Goal: Task Accomplishment & Management: Manage account settings

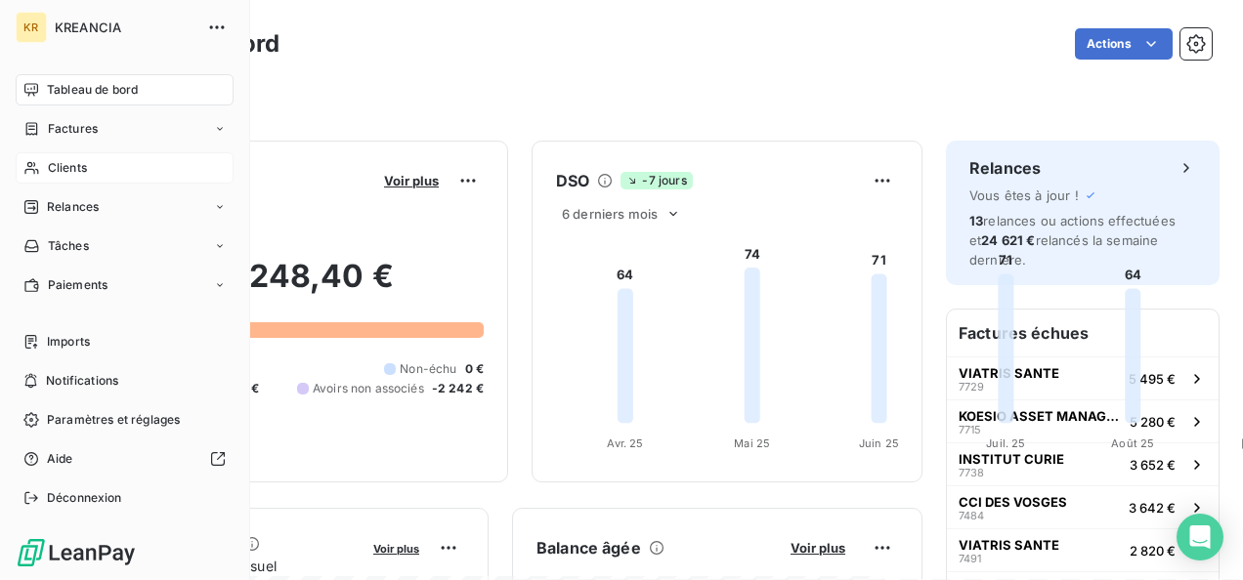
click at [49, 167] on span "Clients" at bounding box center [67, 168] width 39 height 18
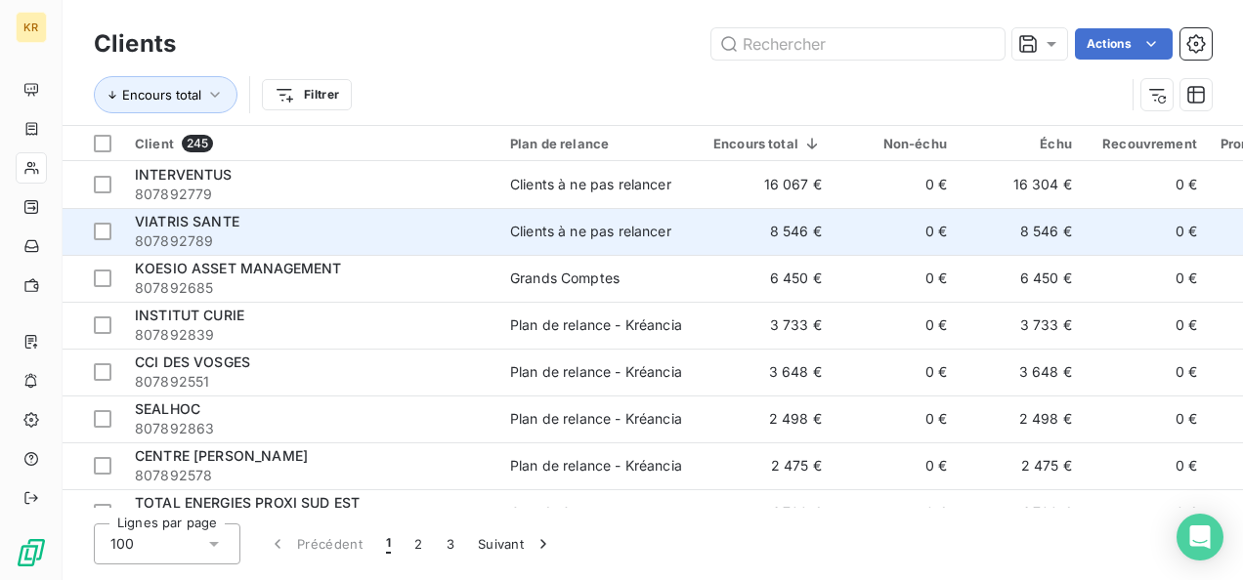
click at [210, 219] on span "VIATRIS SANTE" at bounding box center [187, 221] width 105 height 17
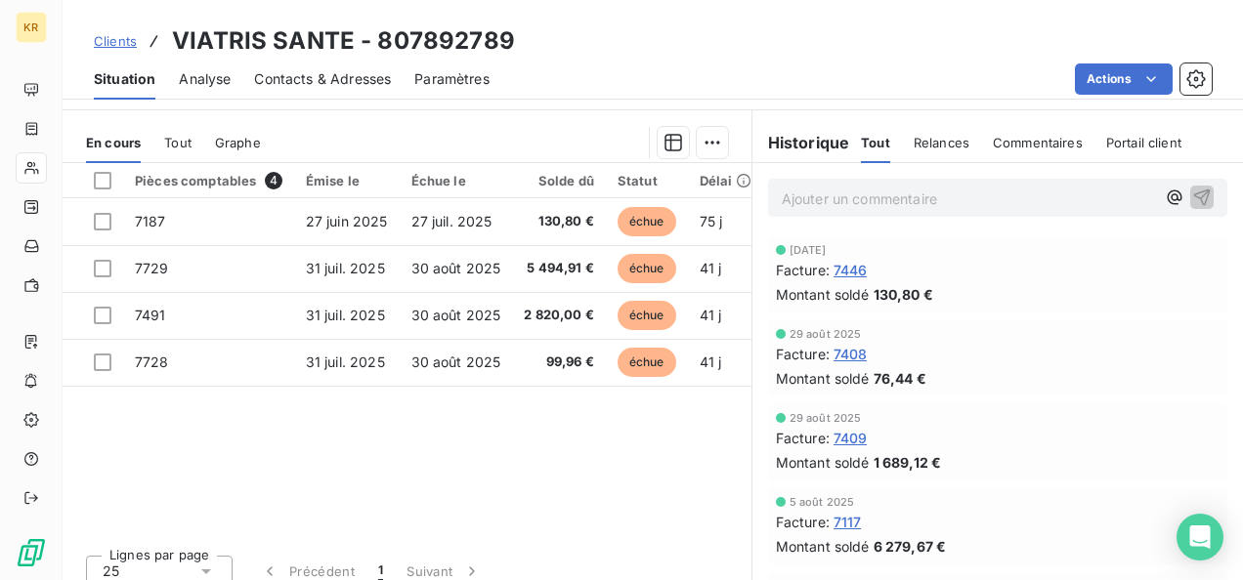
scroll to position [397, 0]
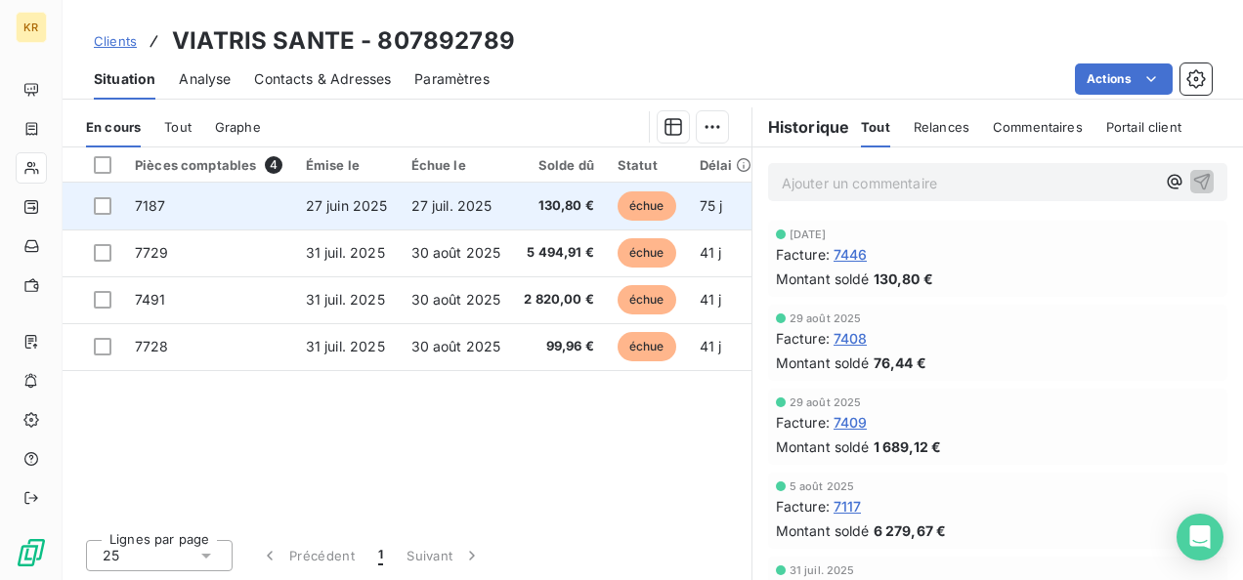
click at [170, 199] on td "7187" at bounding box center [208, 206] width 171 height 47
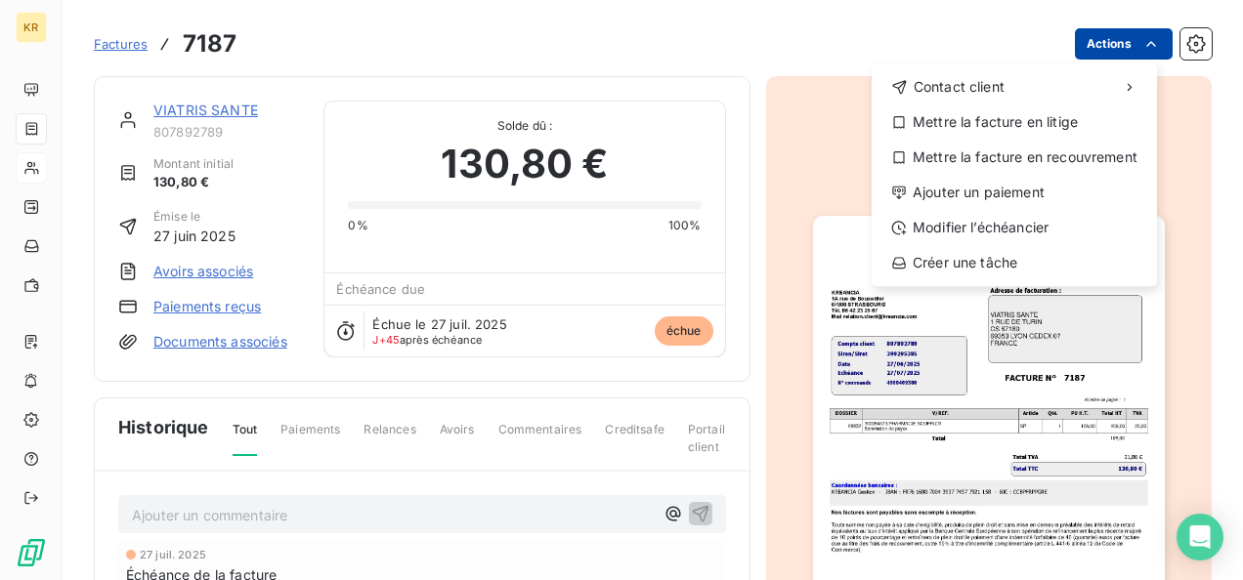
click at [1150, 49] on html "KR Factures 7187 Actions Contact client Mettre la facture en litige Mettre la f…" at bounding box center [621, 290] width 1243 height 580
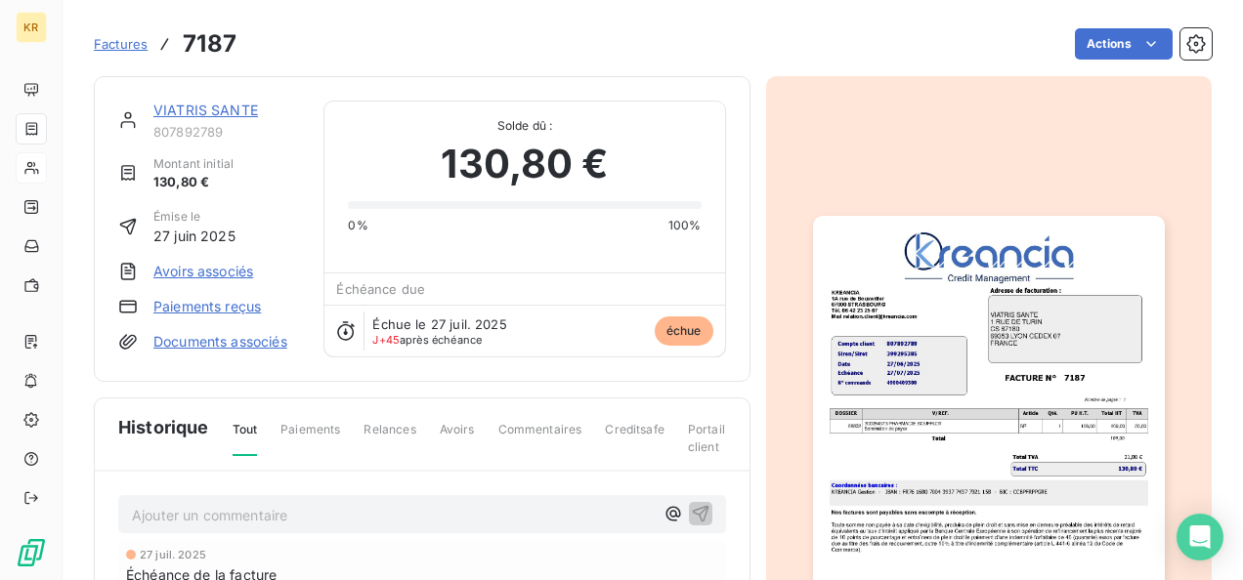
click at [120, 43] on html "KR Factures 7187 Actions VIATRIS SANTE 807892789 Montant initial 130,80 € Émise…" at bounding box center [621, 290] width 1243 height 580
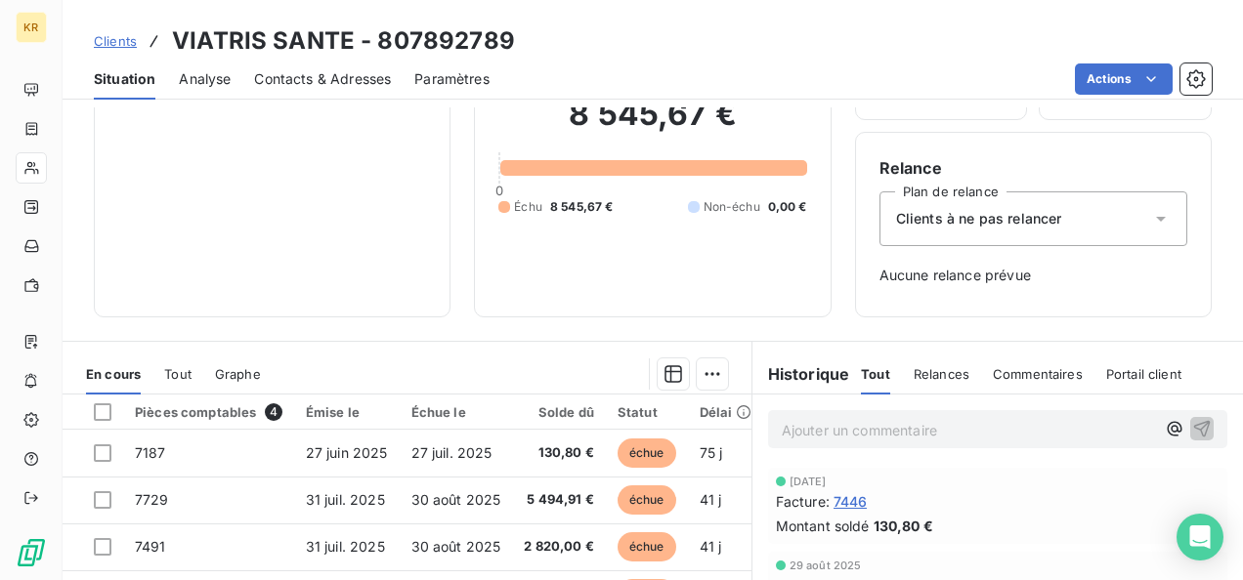
scroll to position [150, 0]
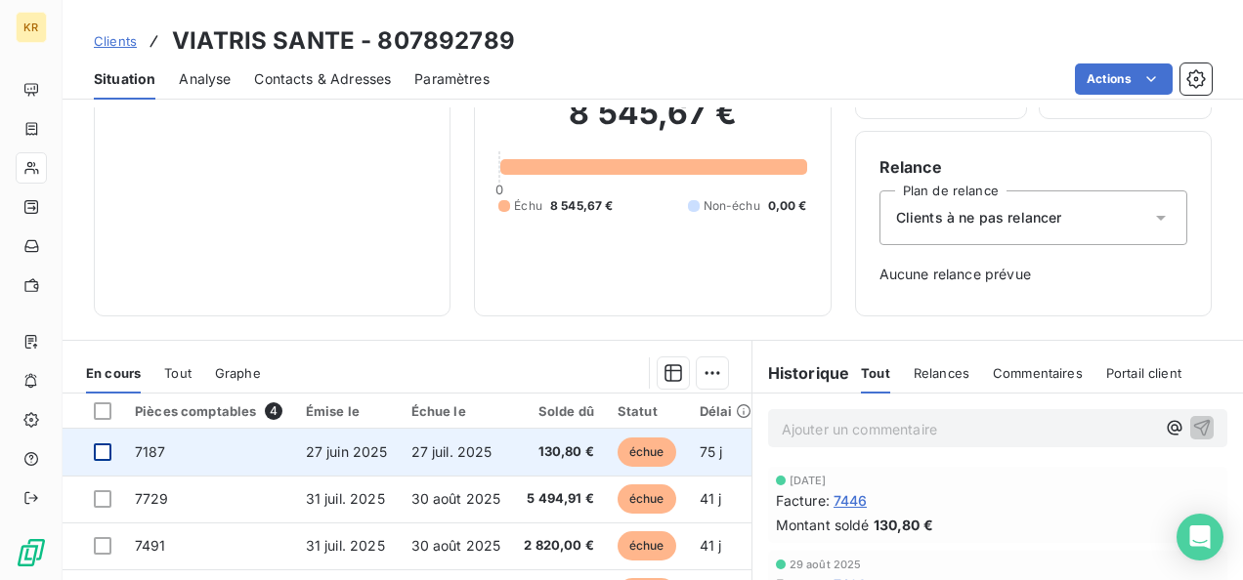
click at [100, 451] on div at bounding box center [103, 453] width 18 height 18
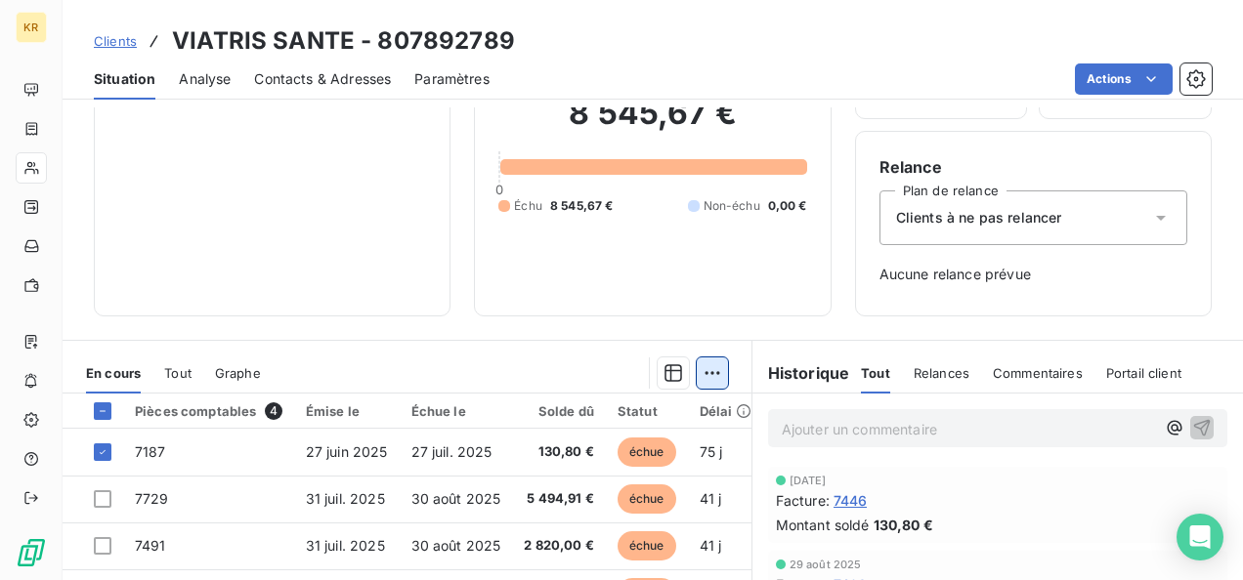
click at [694, 377] on html "KR Clients VIATRIS SANTE - 807892789 Situation Analyse Contacts & Adresses Para…" at bounding box center [621, 290] width 1243 height 580
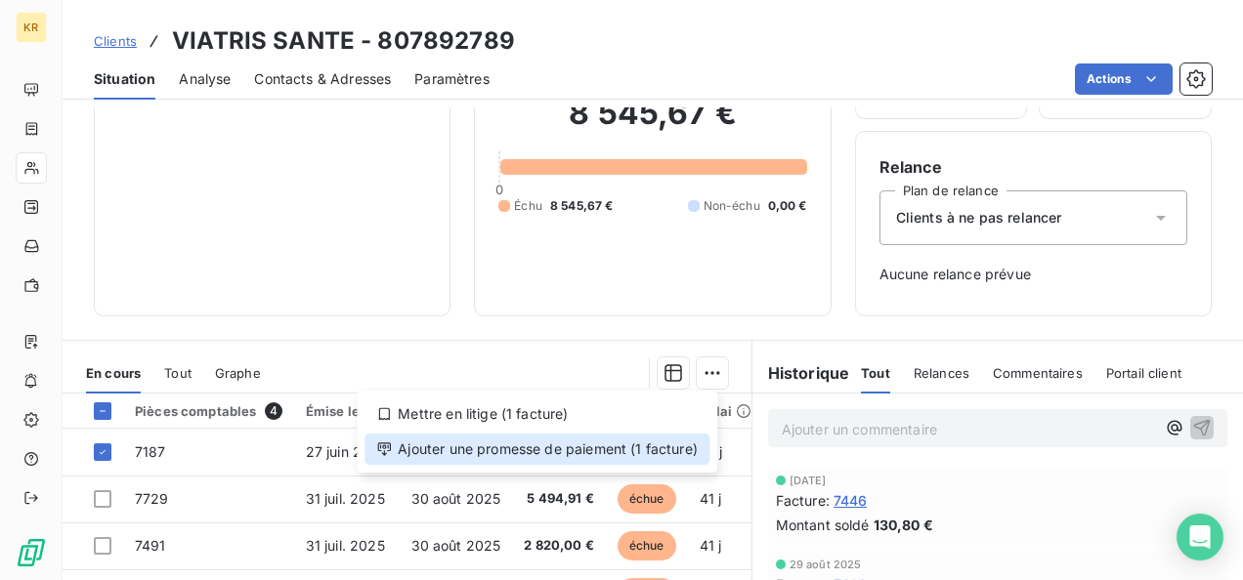
click at [579, 443] on div "Ajouter une promesse de paiement (1 facture)" at bounding box center [536, 449] width 345 height 31
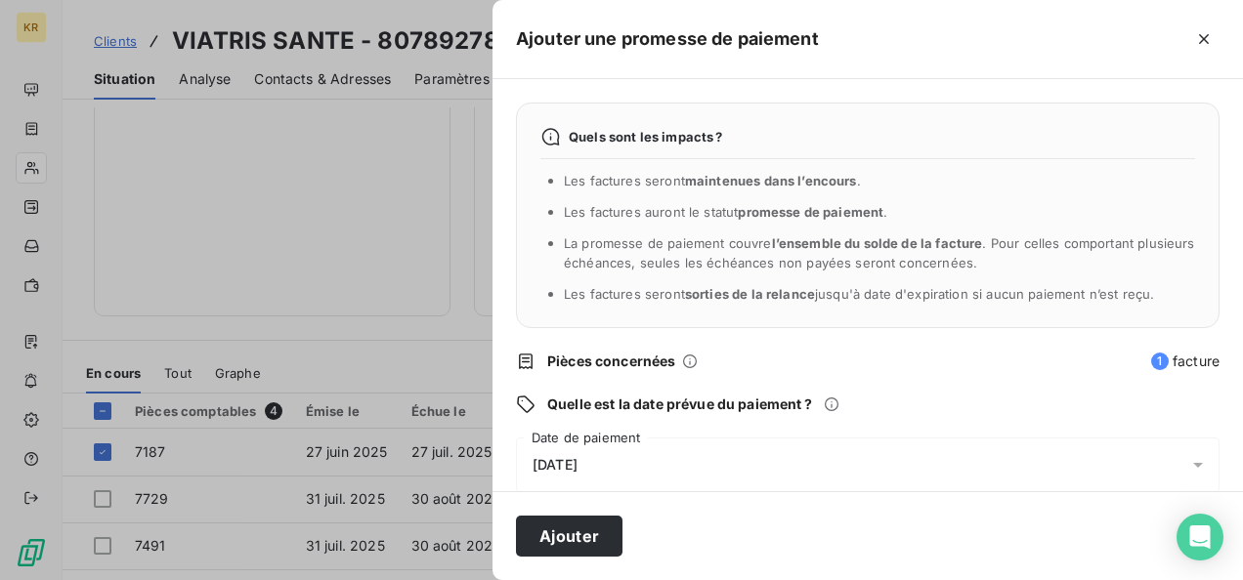
scroll to position [162, 0]
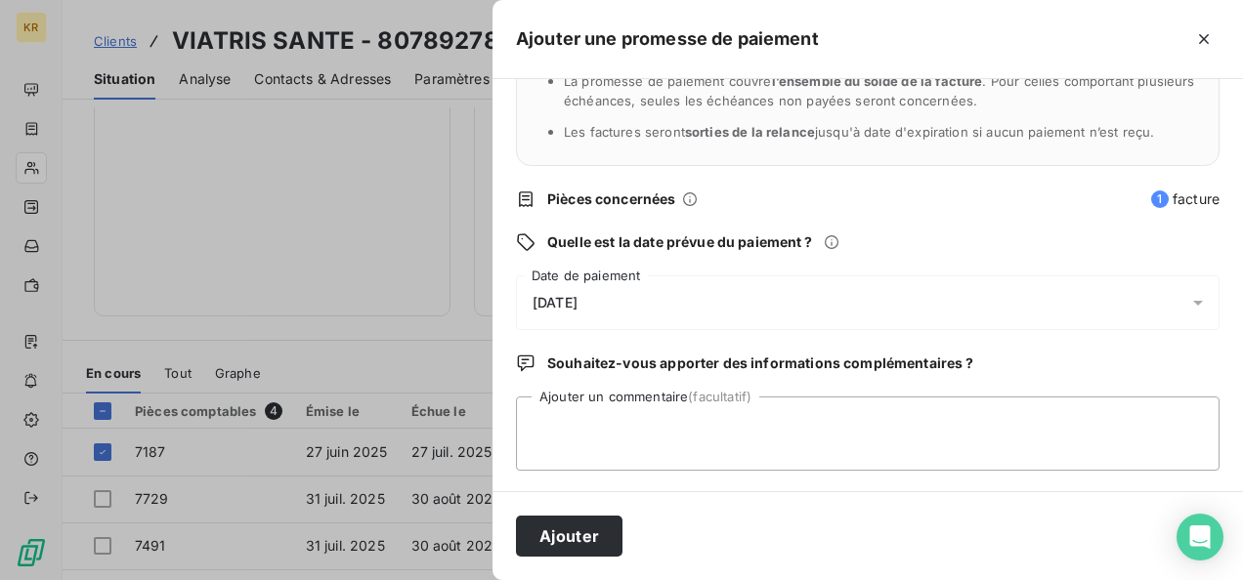
click at [1189, 297] on icon at bounding box center [1198, 303] width 20 height 20
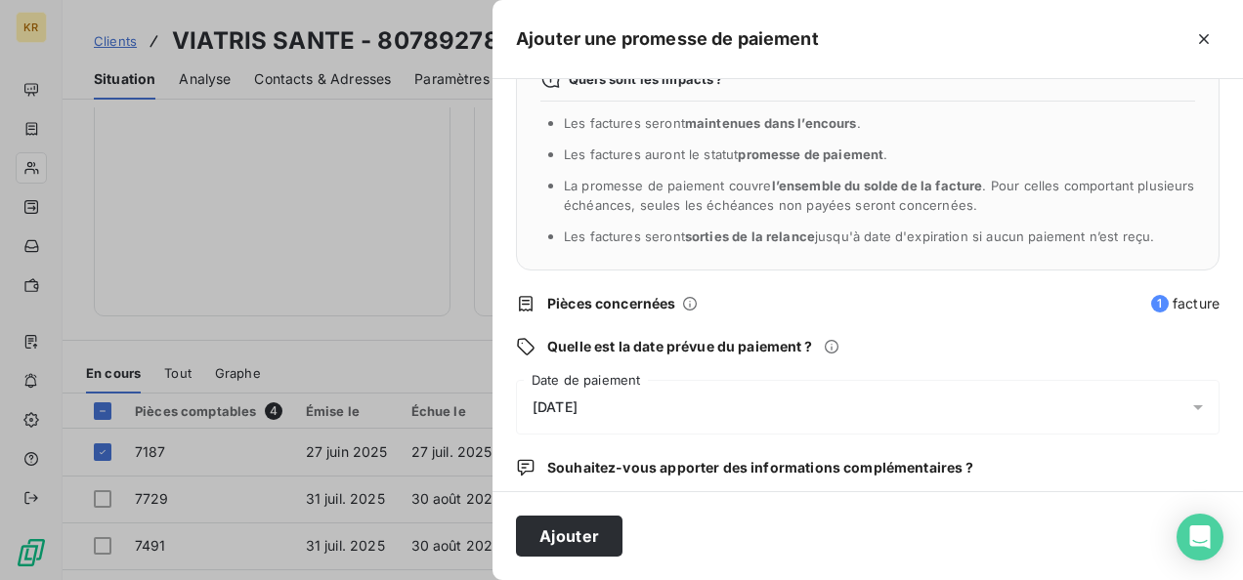
scroll to position [57, 0]
click at [1191, 414] on icon at bounding box center [1198, 409] width 20 height 20
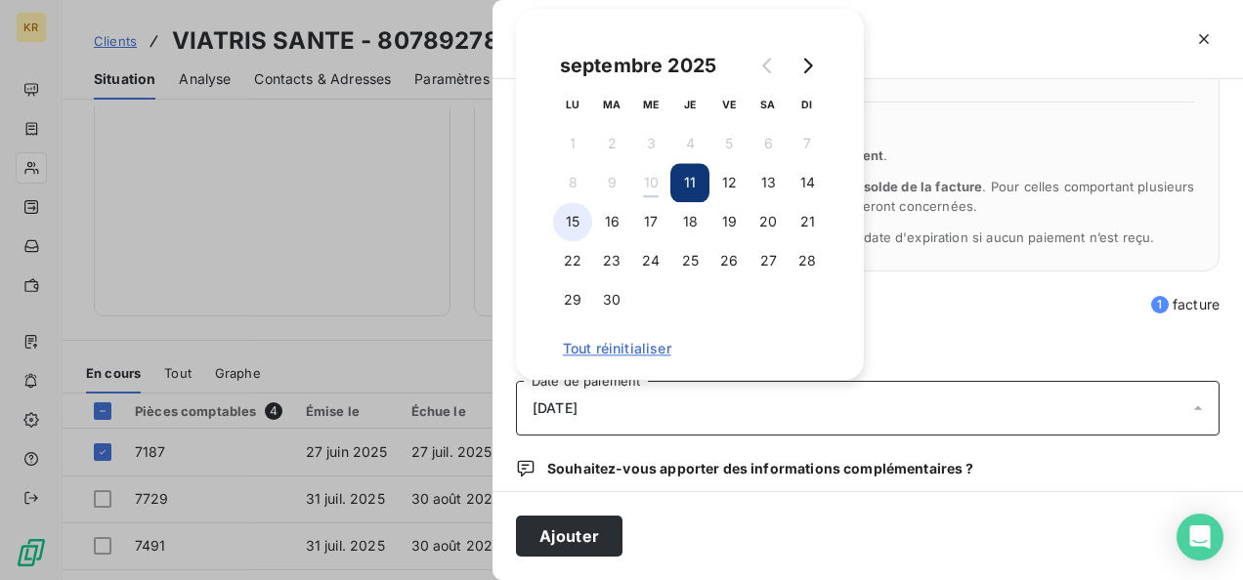
click at [565, 227] on button "15" at bounding box center [572, 221] width 39 height 39
click at [618, 219] on button "16" at bounding box center [611, 221] width 39 height 39
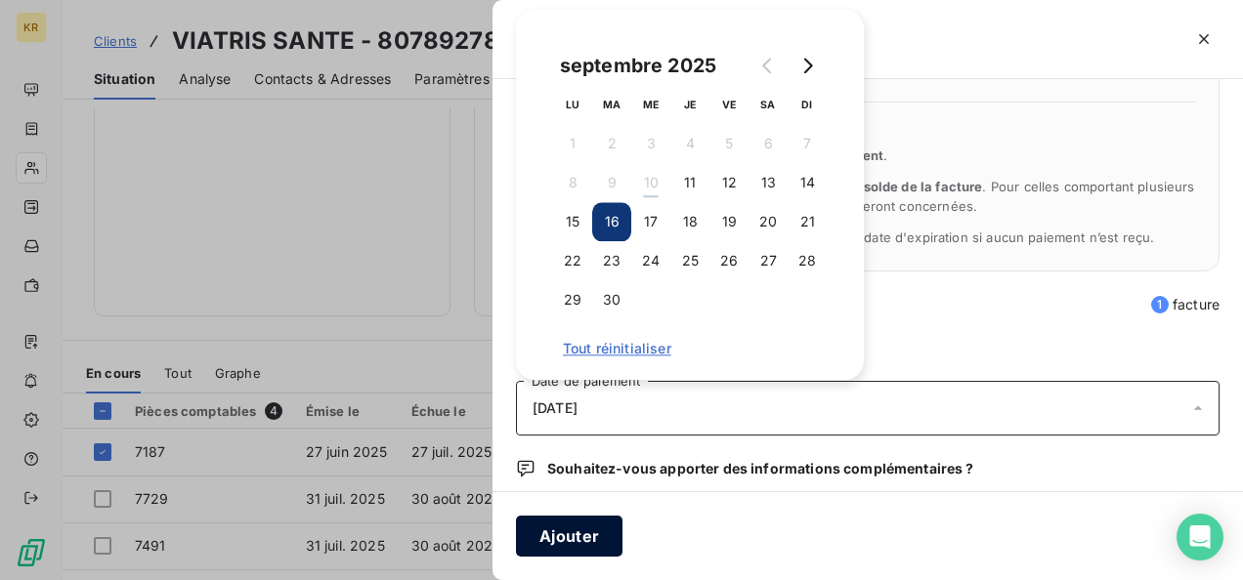
click at [579, 529] on button "Ajouter" at bounding box center [569, 536] width 107 height 41
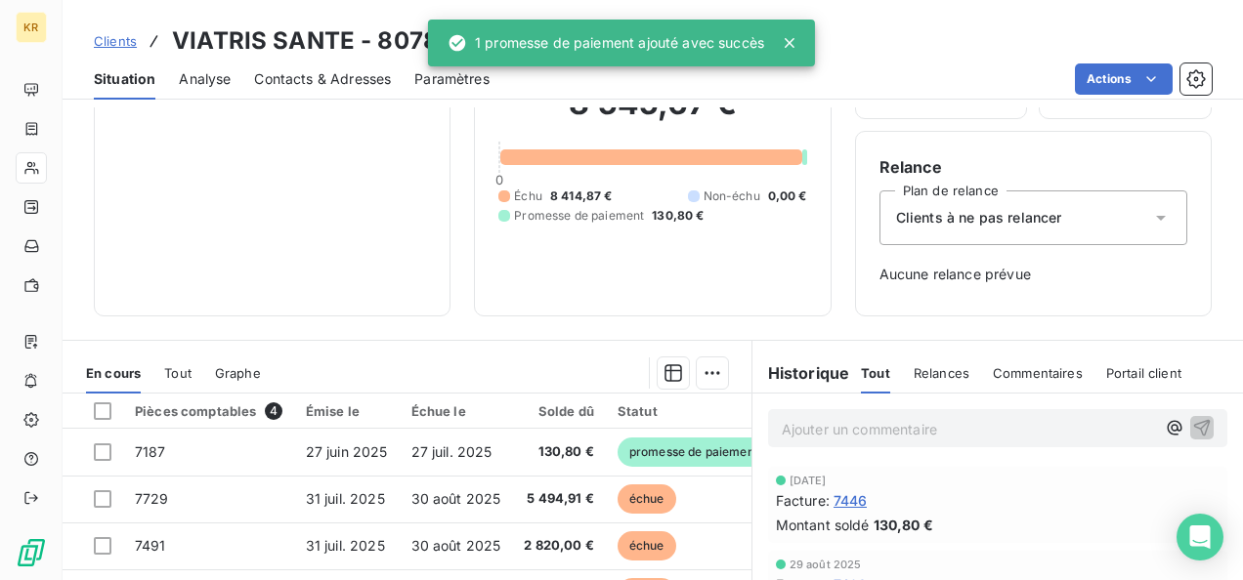
scroll to position [277, 0]
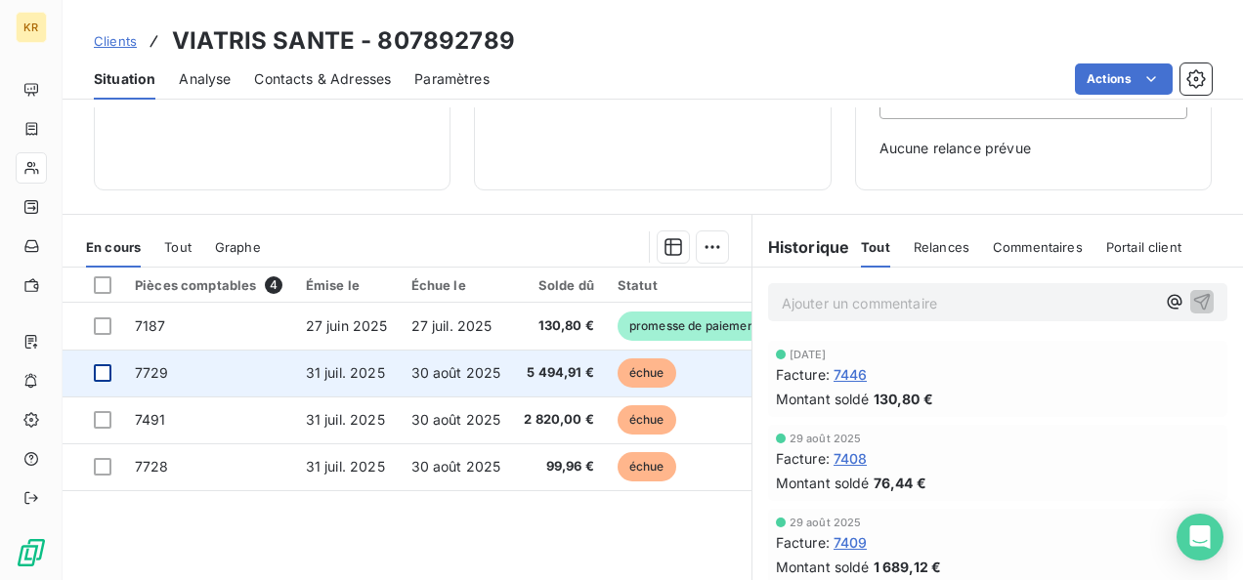
click at [102, 375] on div at bounding box center [103, 373] width 18 height 18
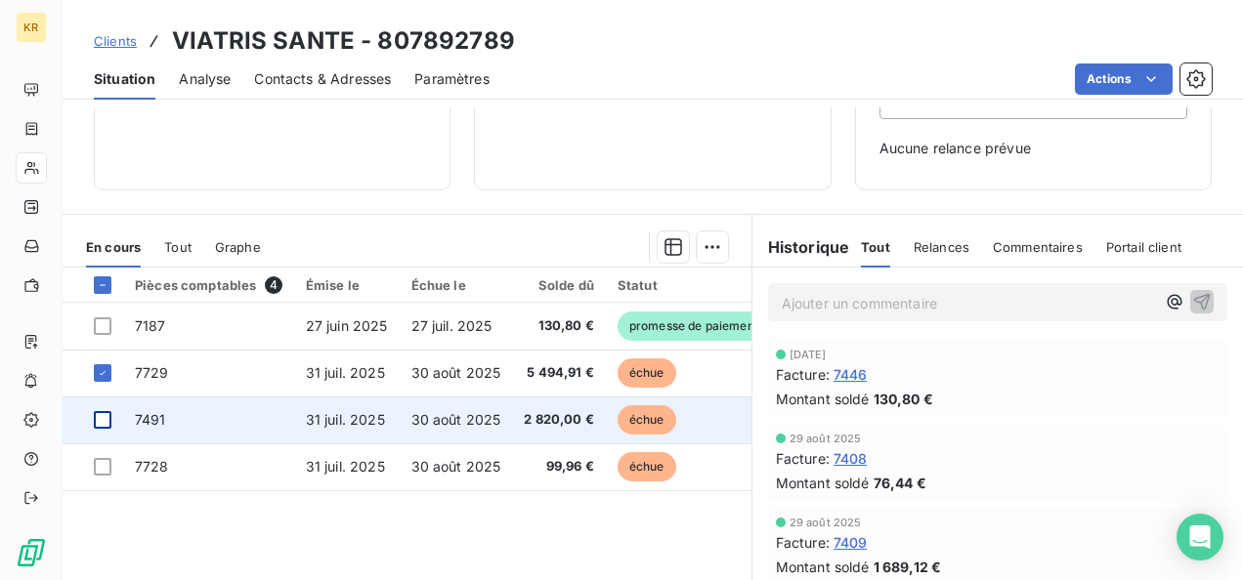
click at [107, 418] on div at bounding box center [103, 420] width 18 height 18
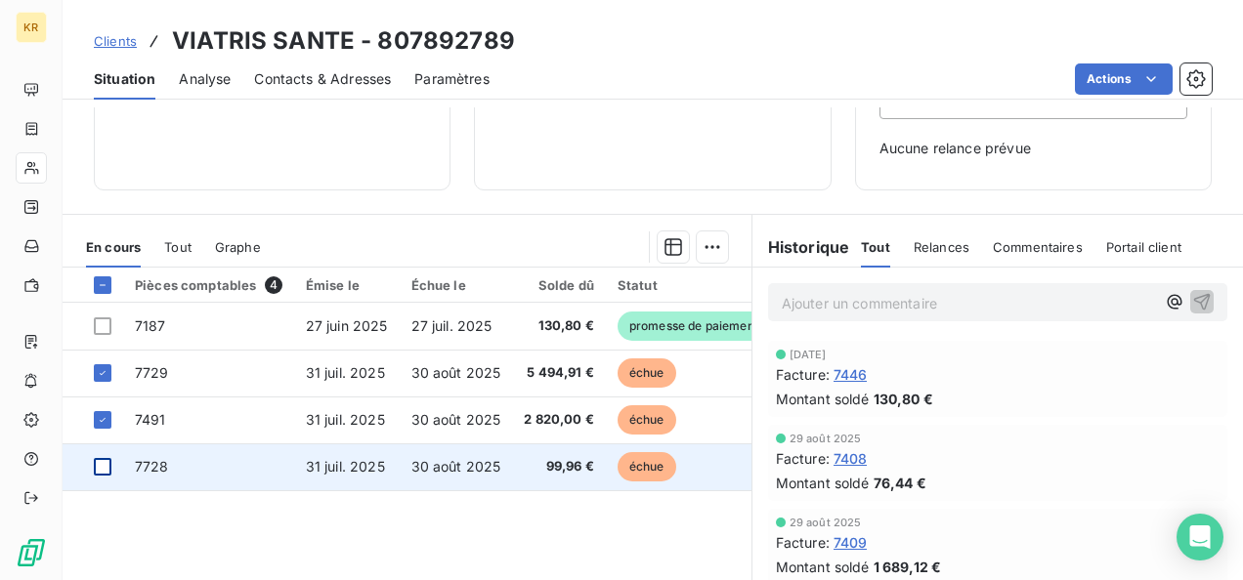
click at [102, 462] on div at bounding box center [103, 467] width 18 height 18
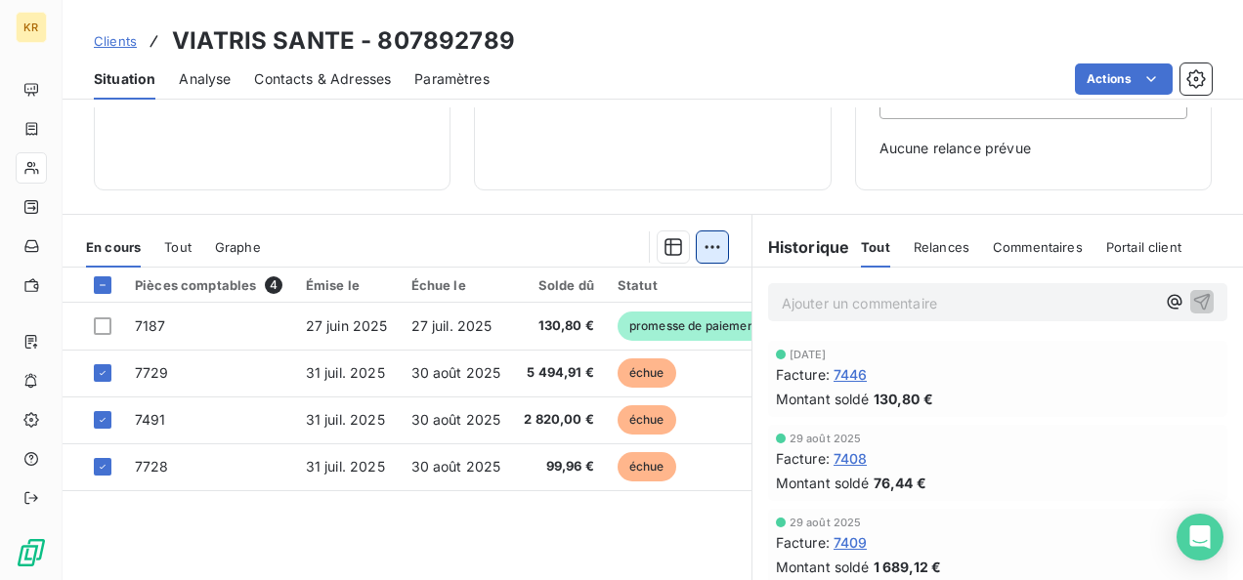
click at [712, 249] on html "KR Clients VIATRIS SANTE - 807892789 Situation Analyse Contacts & Adresses Para…" at bounding box center [621, 290] width 1243 height 580
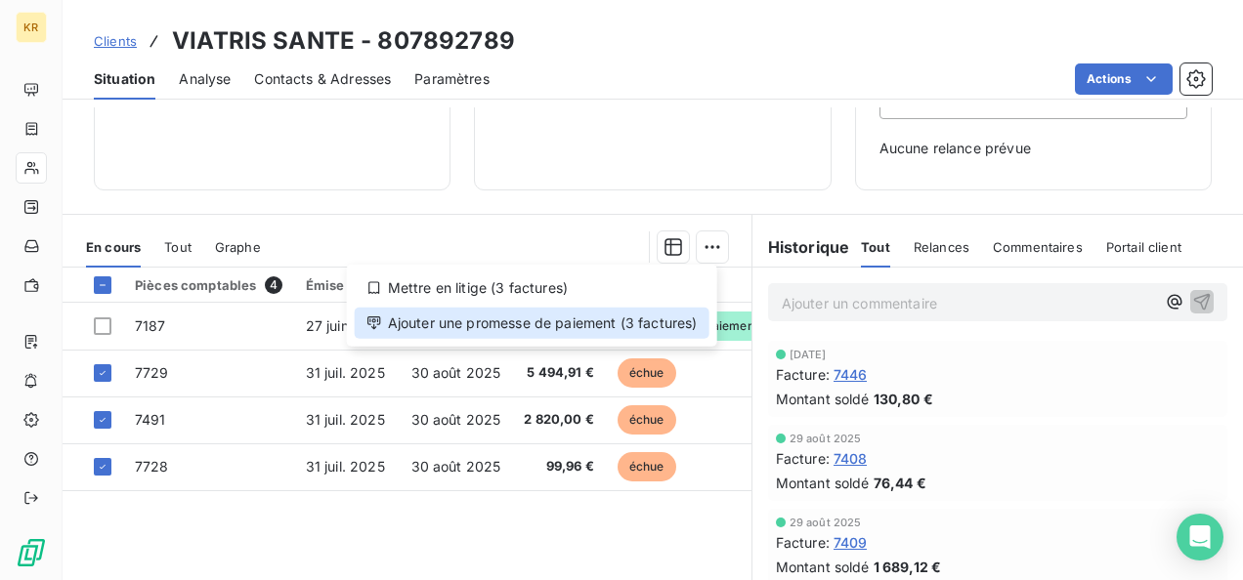
click at [614, 317] on div "Ajouter une promesse de paiement (3 factures)" at bounding box center [532, 323] width 355 height 31
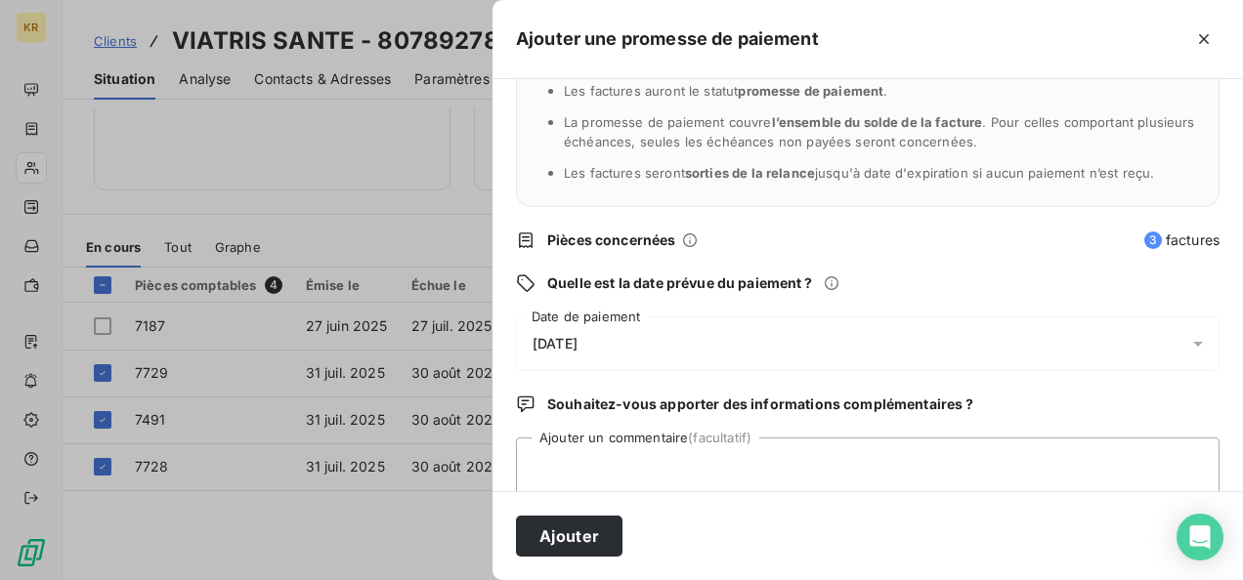
scroll to position [148, 0]
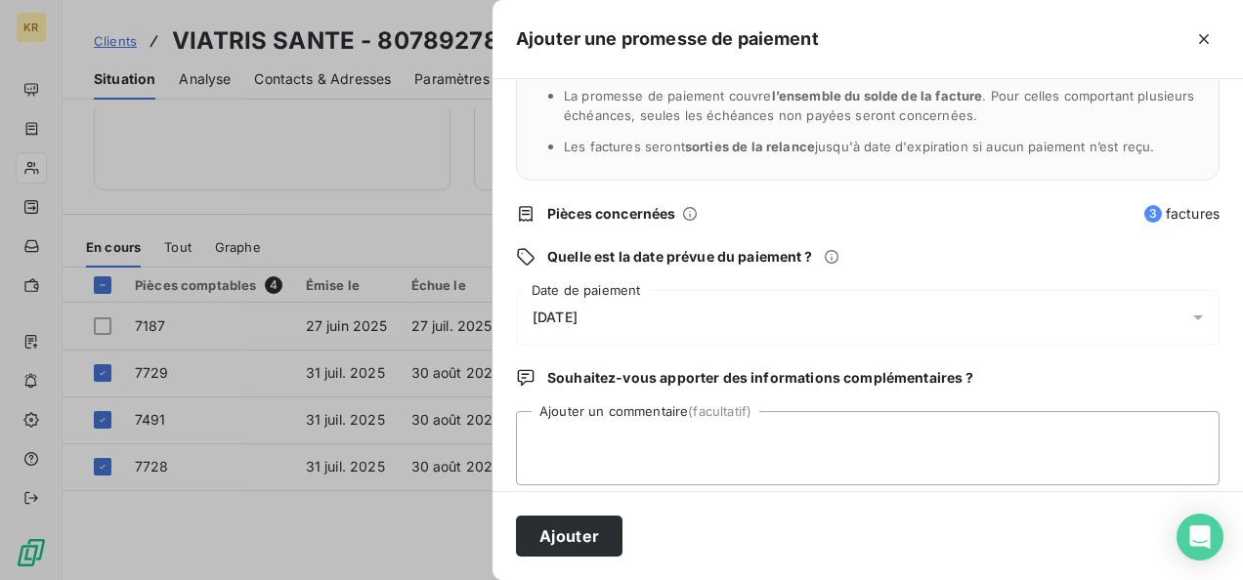
click at [1188, 318] on icon at bounding box center [1198, 318] width 20 height 20
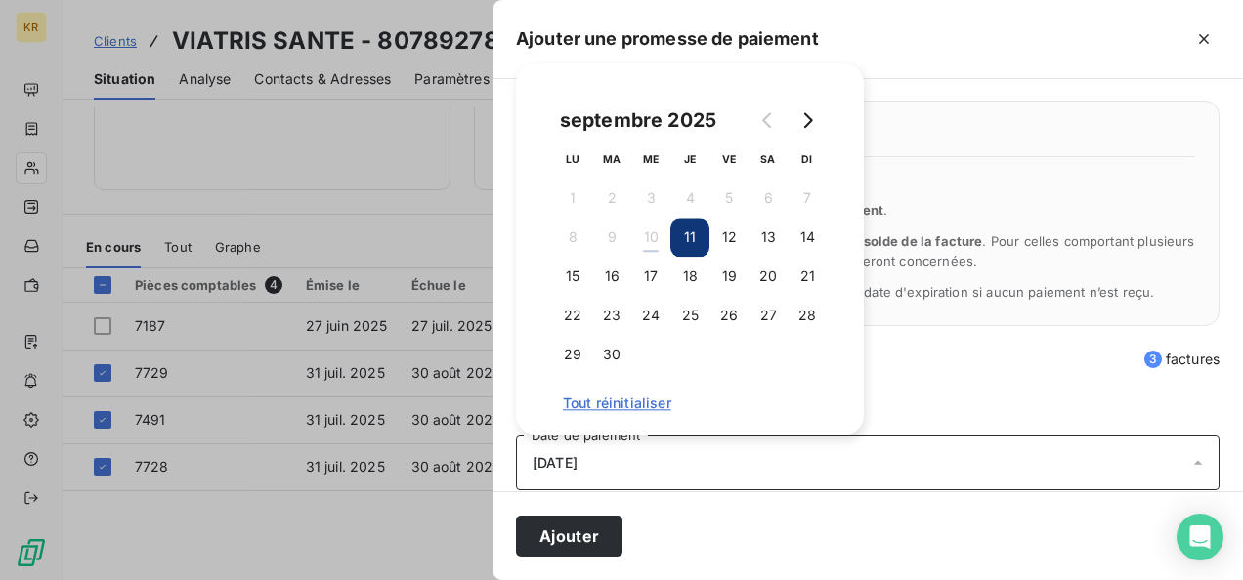
scroll to position [1, 0]
click at [809, 135] on button "Go to next month" at bounding box center [807, 121] width 39 height 39
click at [648, 196] on button "1" at bounding box center [650, 199] width 39 height 39
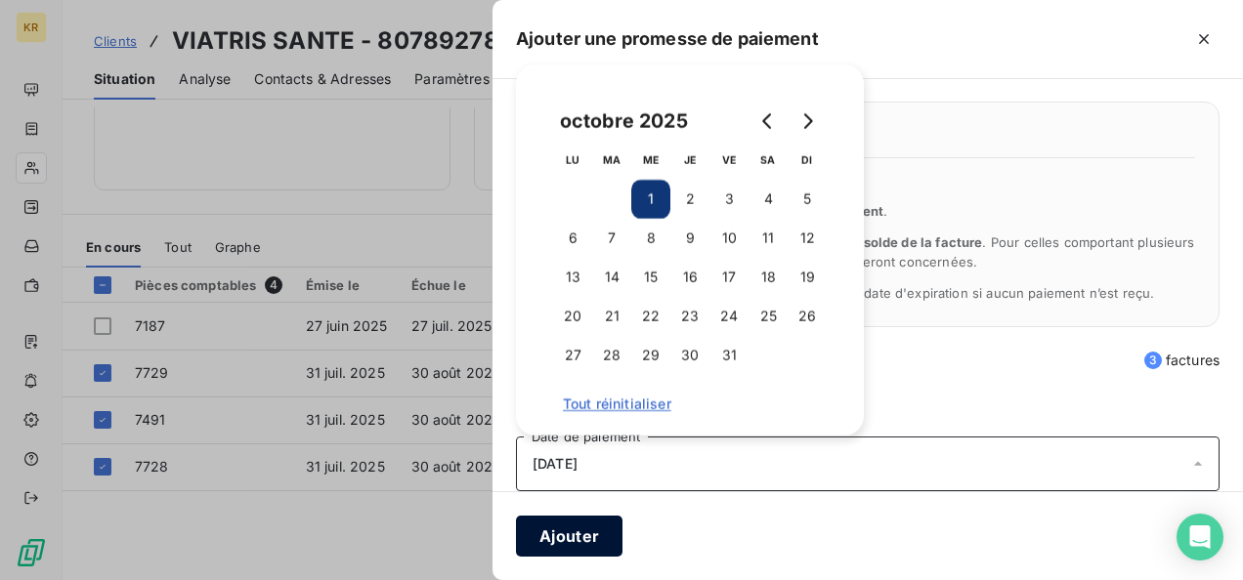
click at [566, 527] on button "Ajouter" at bounding box center [569, 536] width 107 height 41
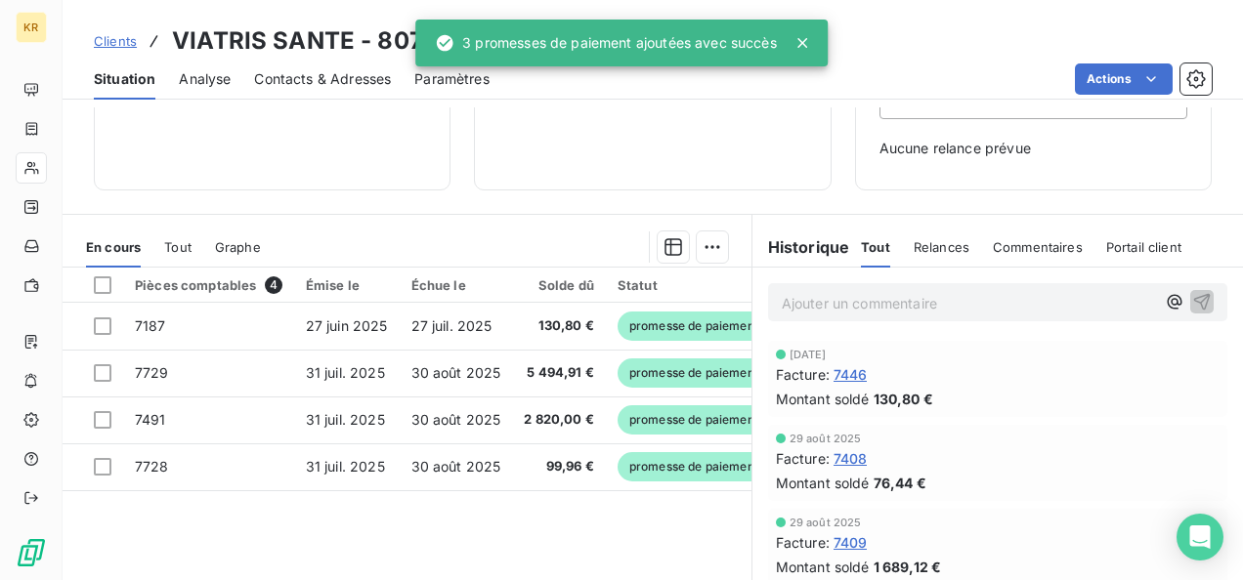
scroll to position [0, 0]
